Goal: Information Seeking & Learning: Find specific fact

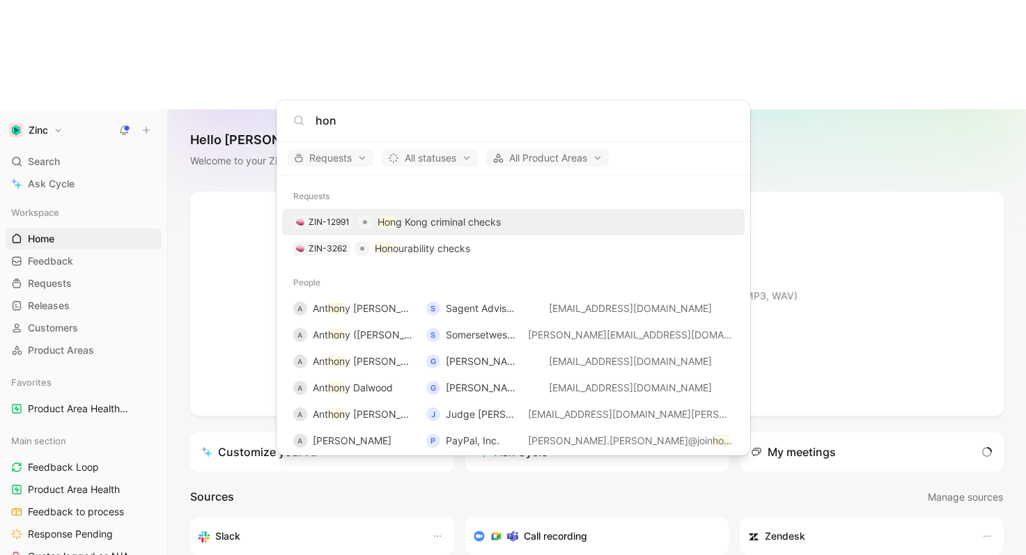
type input "hon"
click at [881, 84] on body "Zinc Search ⌘ K Ask Cycle Workspace Home G then H Feedback G then F Requests G …" at bounding box center [513, 277] width 1026 height 555
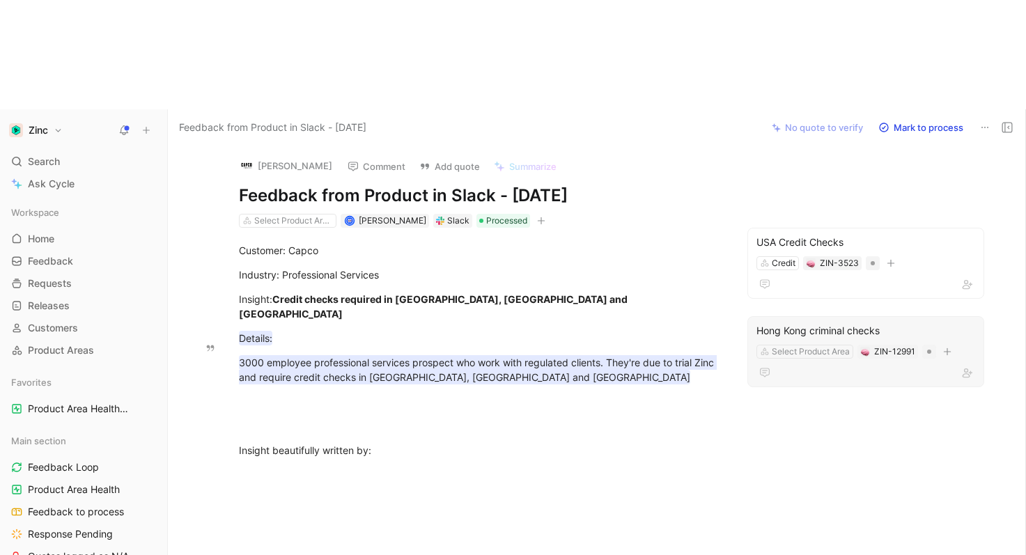
click at [848, 323] on div "Hong Kong criminal checks" at bounding box center [865, 331] width 219 height 17
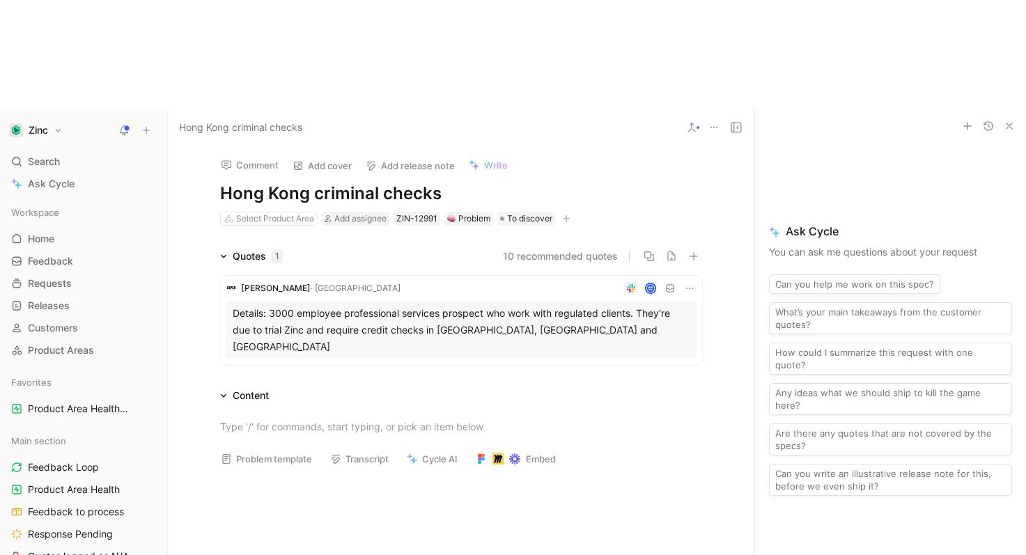
click at [345, 182] on h1 "Hong Kong criminal checks" at bounding box center [461, 193] width 482 height 22
drag, startPoint x: 335, startPoint y: 86, endPoint x: 375, endPoint y: 89, distance: 39.8
click at [375, 182] on h1 "Hong Kong criminal checks" at bounding box center [461, 193] width 482 height 22
